Goal: Information Seeking & Learning: Learn about a topic

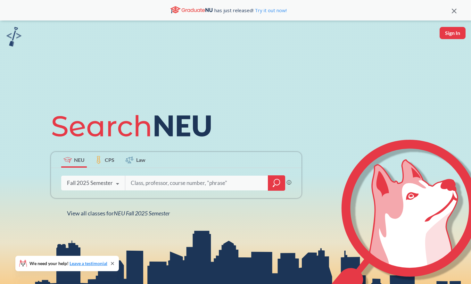
click at [281, 182] on div at bounding box center [276, 182] width 17 height 15
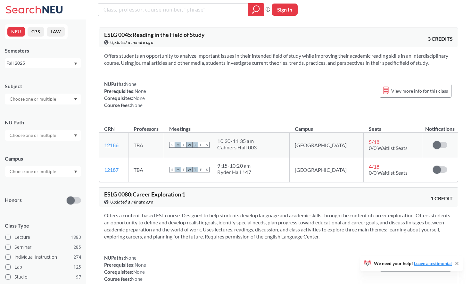
click at [49, 98] on input "text" at bounding box center [33, 99] width 54 height 8
click at [42, 113] on div "CS ( 113 )" at bounding box center [44, 110] width 72 height 7
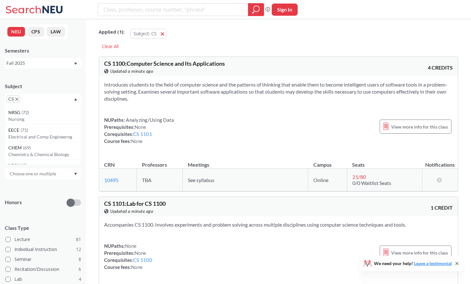
scroll to position [287, 0]
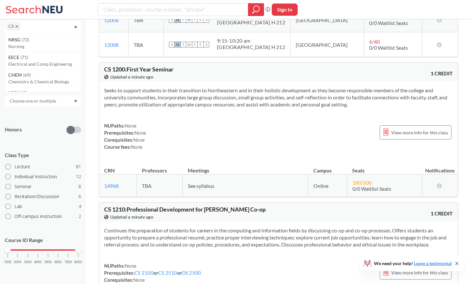
click at [38, 249] on div "1000 2000 3000 4000 5000 6000 7000 8000" at bounding box center [43, 250] width 71 height 4
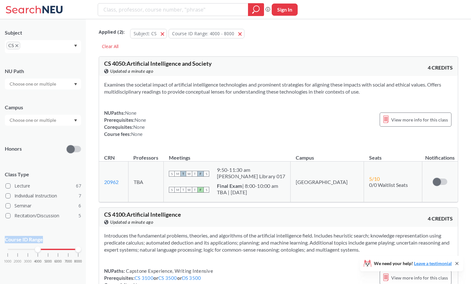
scroll to position [53, 0]
drag, startPoint x: 78, startPoint y: 232, endPoint x: 48, endPoint y: 237, distance: 30.1
click at [48, 237] on div "Course ID Range 1000 2000 3000 4000 5000 6000 7000 8000" at bounding box center [43, 253] width 76 height 46
drag, startPoint x: 78, startPoint y: 248, endPoint x: 46, endPoint y: 248, distance: 31.7
click at [46, 248] on div at bounding box center [48, 250] width 6 height 6
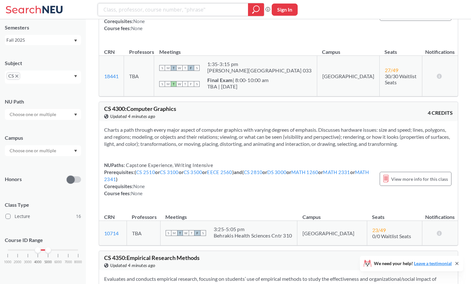
scroll to position [695, 0]
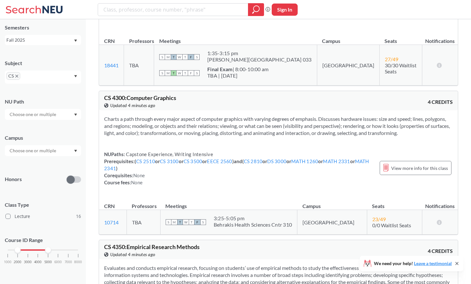
drag, startPoint x: 37, startPoint y: 250, endPoint x: 18, endPoint y: 249, distance: 19.2
click at [18, 249] on div at bounding box center [18, 250] width 6 height 6
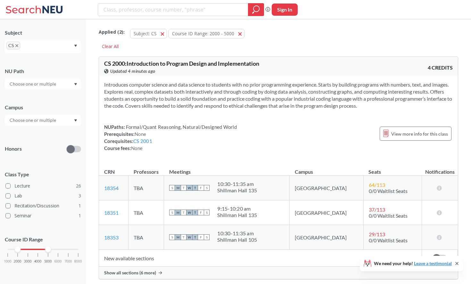
scroll to position [53, 0]
drag, startPoint x: 47, startPoint y: 251, endPoint x: 43, endPoint y: 251, distance: 4.2
click at [43, 251] on div "1000 2000 3000 4000 5000 6000 7000 8000" at bounding box center [43, 250] width 71 height 4
drag, startPoint x: 49, startPoint y: 251, endPoint x: 38, endPoint y: 251, distance: 11.2
click at [45, 251] on div at bounding box center [48, 250] width 6 height 6
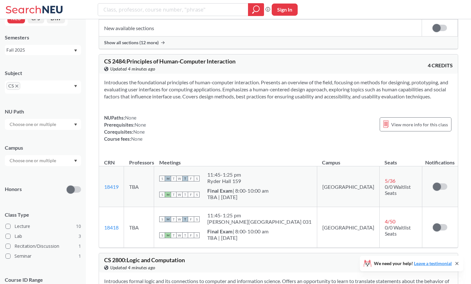
scroll to position [934, 0]
